Goal: Task Accomplishment & Management: Manage account settings

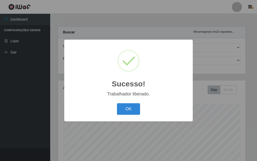
select select "499"
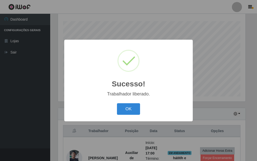
click at [133, 112] on button "OK" at bounding box center [128, 109] width 23 height 12
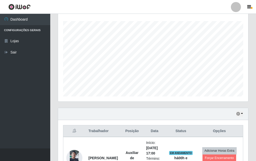
scroll to position [125, 0]
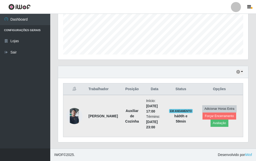
click at [78, 111] on img at bounding box center [74, 116] width 16 height 16
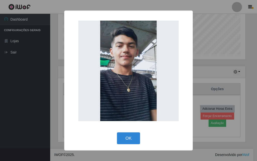
click at [39, 107] on div "× OK Cancel" at bounding box center [128, 80] width 257 height 161
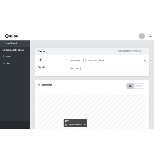
scroll to position [125, 0]
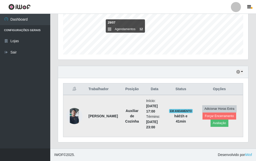
click at [94, 114] on strong "[PERSON_NAME]" at bounding box center [102, 116] width 29 height 4
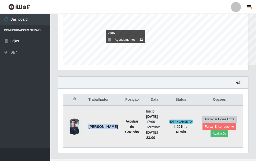
scroll to position [250940, 250854]
click at [91, 127] on strong "[PERSON_NAME]" at bounding box center [102, 127] width 29 height 4
click at [92, 128] on strong "[PERSON_NAME]" at bounding box center [102, 127] width 29 height 4
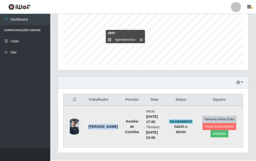
click at [81, 124] on img at bounding box center [74, 126] width 16 height 16
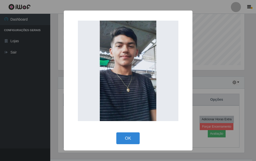
scroll to position [104, 188]
click at [43, 117] on div "× OK Cancel" at bounding box center [128, 80] width 257 height 161
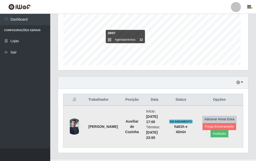
scroll to position [104, 190]
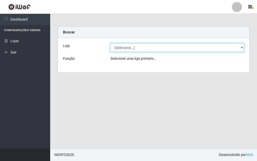
select select "499"
click at [110, 43] on select "[Selecione...] Divino Fogão - Campina Grande" at bounding box center [177, 47] width 134 height 9
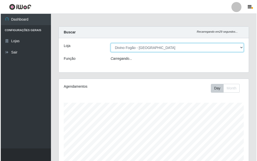
scroll to position [104, 190]
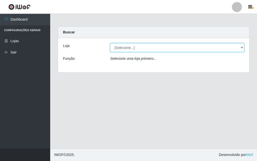
click at [120, 49] on select "[Selecione...] Divino Fogão - [GEOGRAPHIC_DATA]" at bounding box center [177, 47] width 134 height 9
click at [110, 43] on select "[Selecione...] Divino Fogão - [GEOGRAPHIC_DATA]" at bounding box center [177, 47] width 134 height 9
drag, startPoint x: 122, startPoint y: 46, endPoint x: 123, endPoint y: 51, distance: 5.9
click at [123, 46] on select "[Selecione...] Divino Fogão - Campina Grande" at bounding box center [177, 47] width 134 height 9
select select "499"
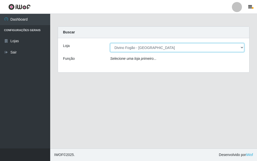
click at [110, 43] on select "[Selecione...] Divino Fogão - Campina Grande" at bounding box center [177, 47] width 134 height 9
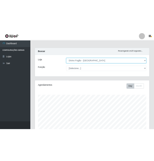
scroll to position [125, 0]
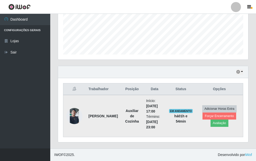
click at [95, 114] on strong "[PERSON_NAME]" at bounding box center [102, 116] width 29 height 4
click at [95, 116] on strong "[PERSON_NAME]" at bounding box center [102, 116] width 29 height 4
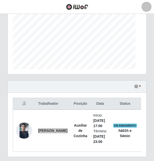
scroll to position [104, 139]
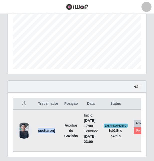
click at [58, 133] on td "cucharon]" at bounding box center [48, 130] width 26 height 42
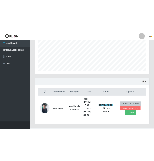
scroll to position [250940, 250854]
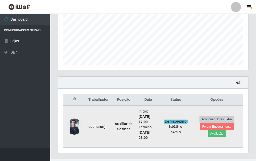
click at [98, 127] on strong "cucharon]" at bounding box center [96, 127] width 17 height 4
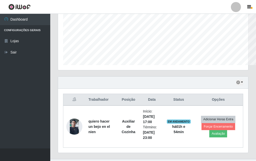
scroll to position [250940, 250854]
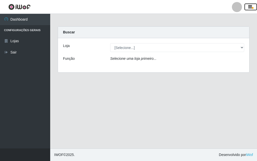
click at [248, 7] on button "button" at bounding box center [251, 7] width 13 height 7
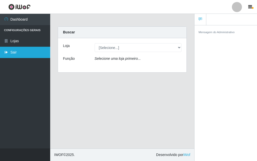
click at [16, 51] on link "Sair" at bounding box center [25, 52] width 50 height 11
